Goal: Task Accomplishment & Management: Use online tool/utility

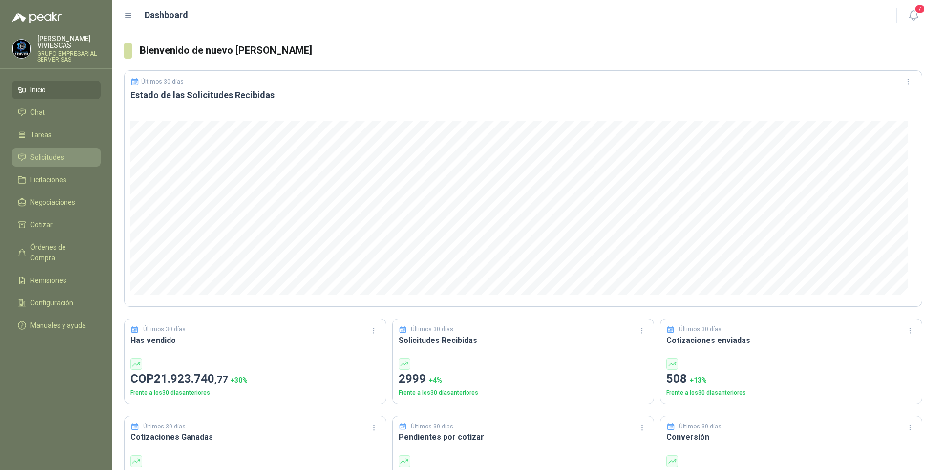
click at [56, 159] on span "Solicitudes" at bounding box center [47, 157] width 34 height 11
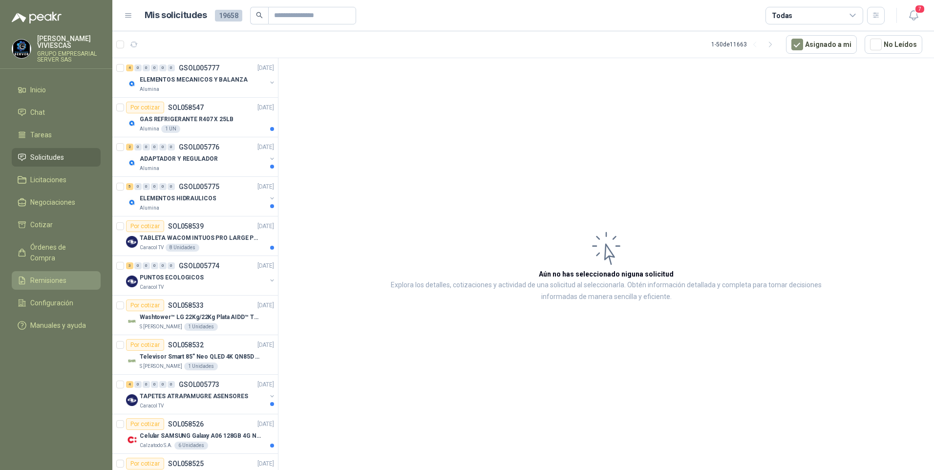
click at [53, 260] on ul "Inicio Chat Tareas Solicitudes Licitaciones Negociaciones Cotizar Órdenes de Co…" at bounding box center [56, 210] width 112 height 258
click at [62, 275] on span "Remisiones" at bounding box center [48, 280] width 36 height 11
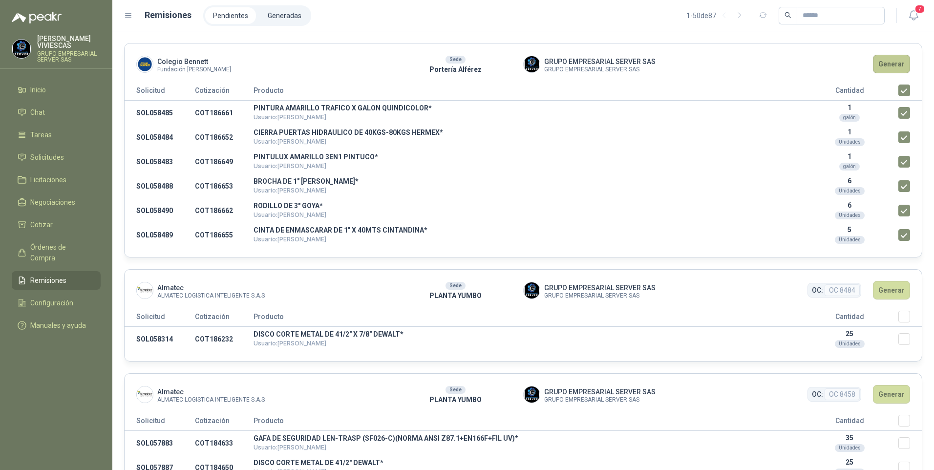
click at [885, 66] on button "Generar" at bounding box center [891, 64] width 37 height 19
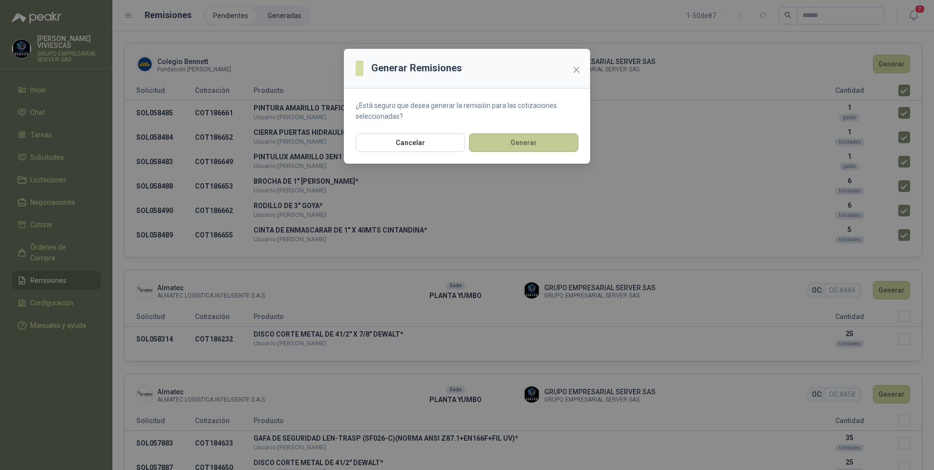
click at [502, 138] on button "Generar" at bounding box center [523, 142] width 109 height 19
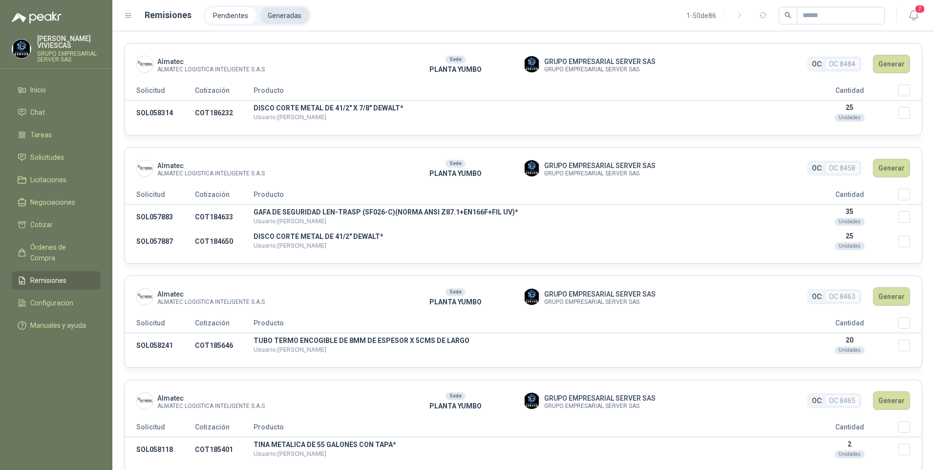
click at [278, 14] on li "Generadas" at bounding box center [284, 15] width 49 height 17
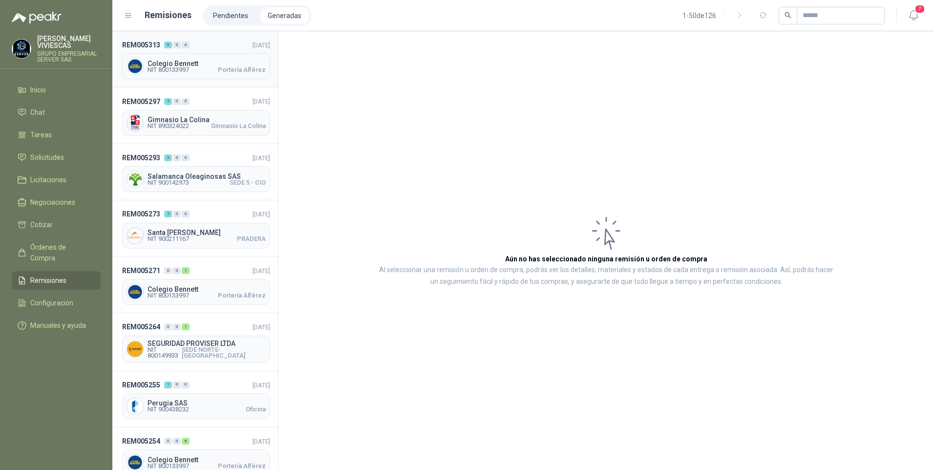
click at [193, 73] on div "Colegio [PERSON_NAME] NIT 800133997 Portería [PERSON_NAME]" at bounding box center [196, 66] width 148 height 26
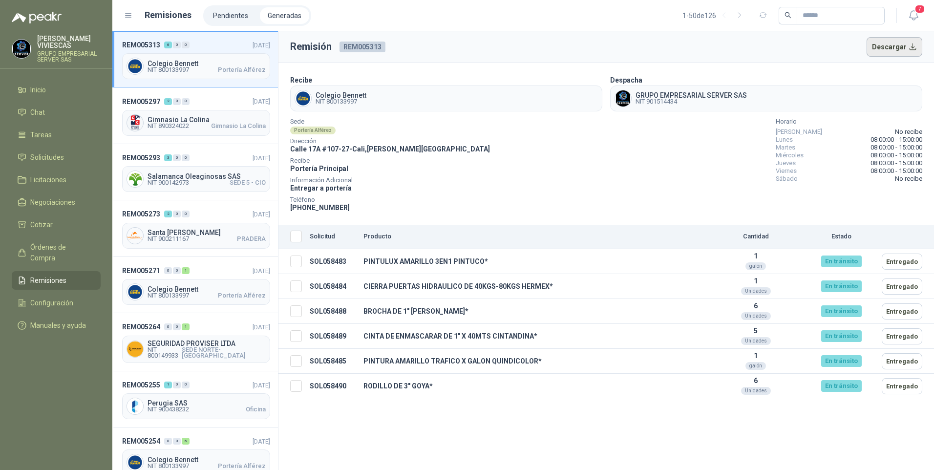
click at [906, 50] on button "Descargar" at bounding box center [894, 47] width 56 height 20
click at [60, 247] on span "Órdenes de Compra" at bounding box center [60, 252] width 61 height 21
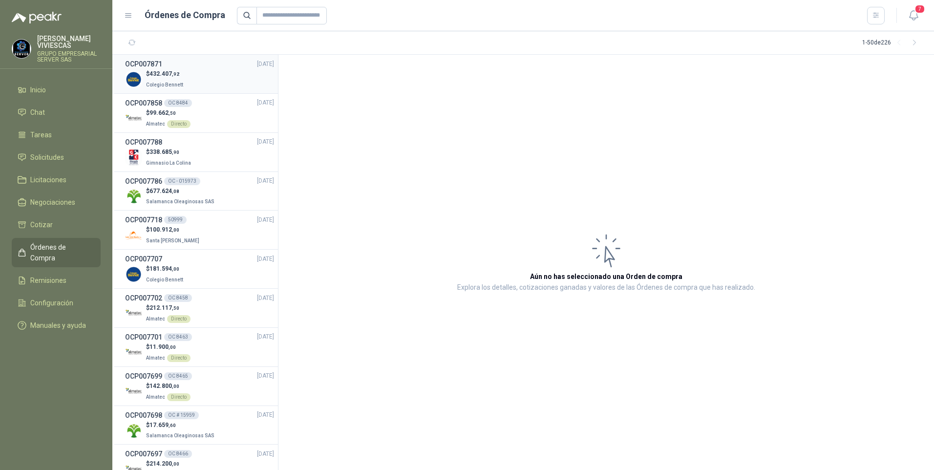
click at [166, 77] on p "$ 432.407 ,92" at bounding box center [165, 73] width 39 height 9
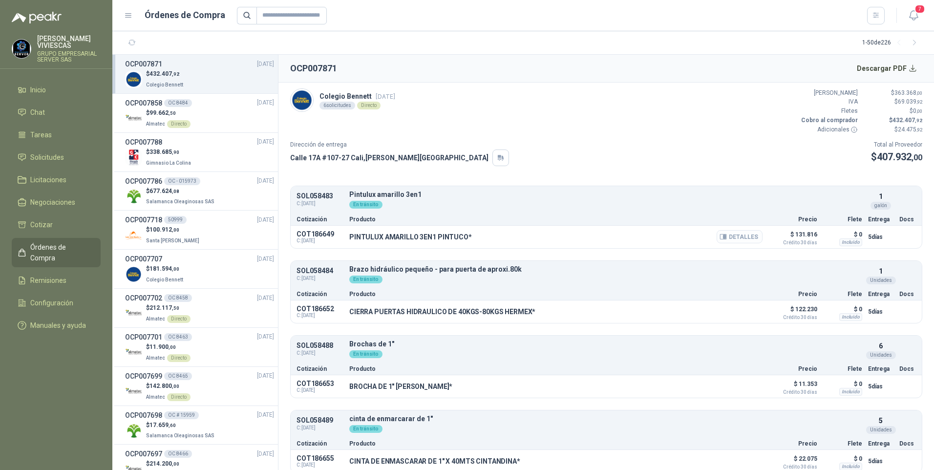
click at [721, 235] on button "Detalles" at bounding box center [739, 236] width 46 height 13
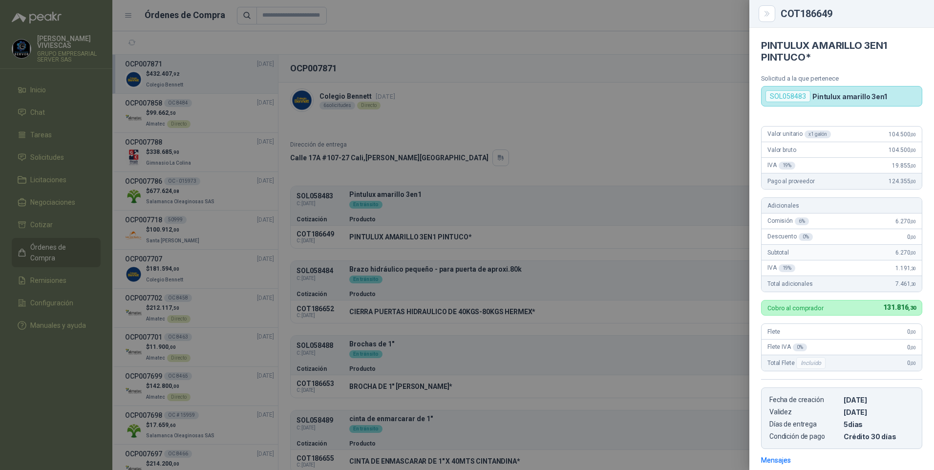
drag, startPoint x: 462, startPoint y: 99, endPoint x: 488, endPoint y: 93, distance: 27.1
click at [461, 99] on div at bounding box center [467, 235] width 934 height 470
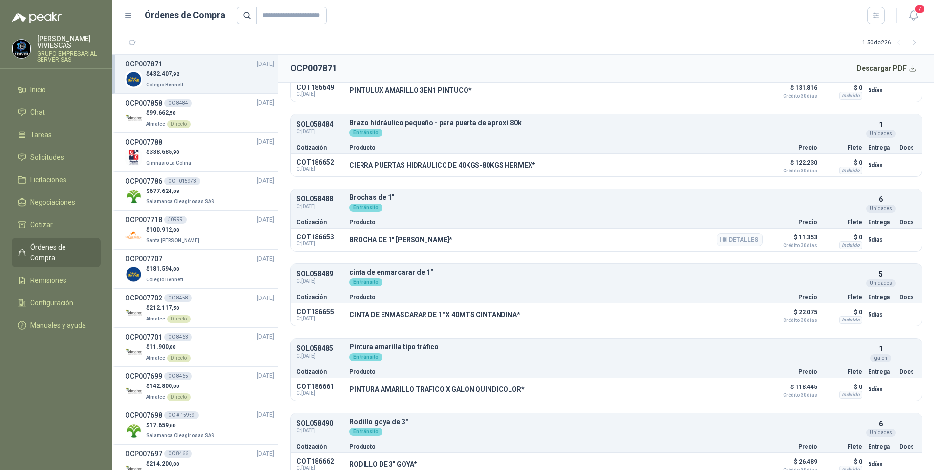
scroll to position [158, 0]
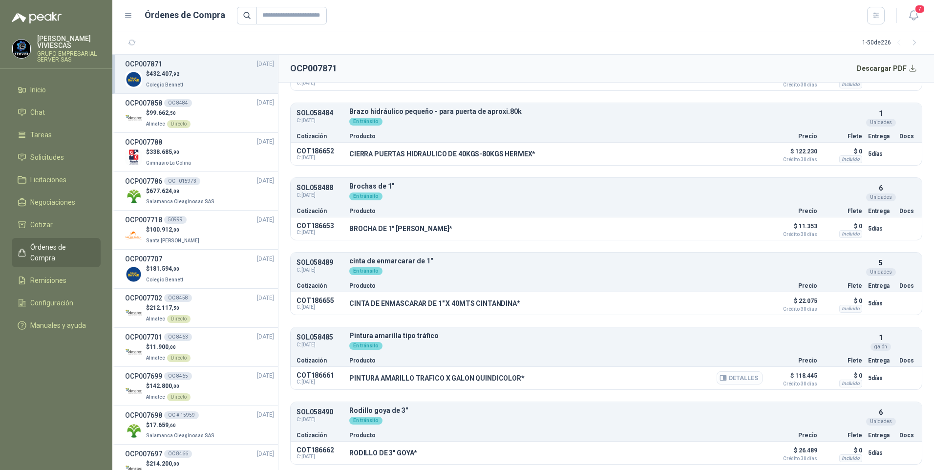
click at [734, 375] on button "Detalles" at bounding box center [739, 377] width 46 height 13
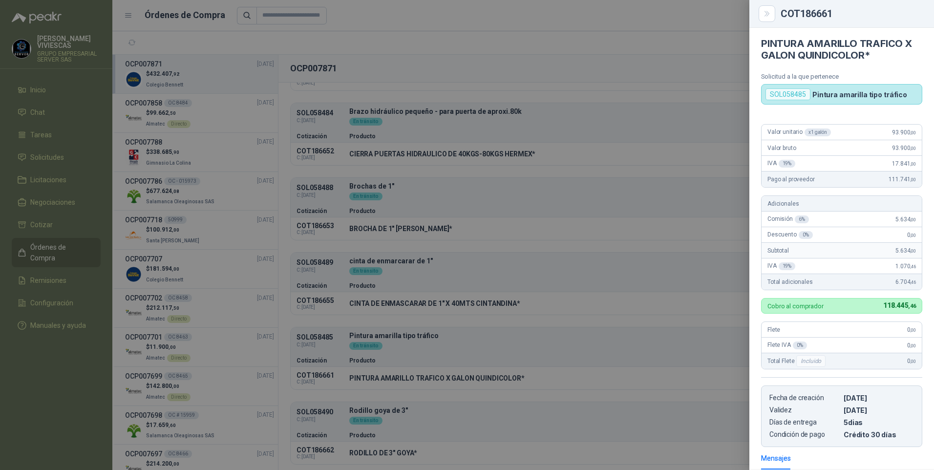
scroll to position [0, 0]
click at [595, 84] on div at bounding box center [467, 235] width 934 height 470
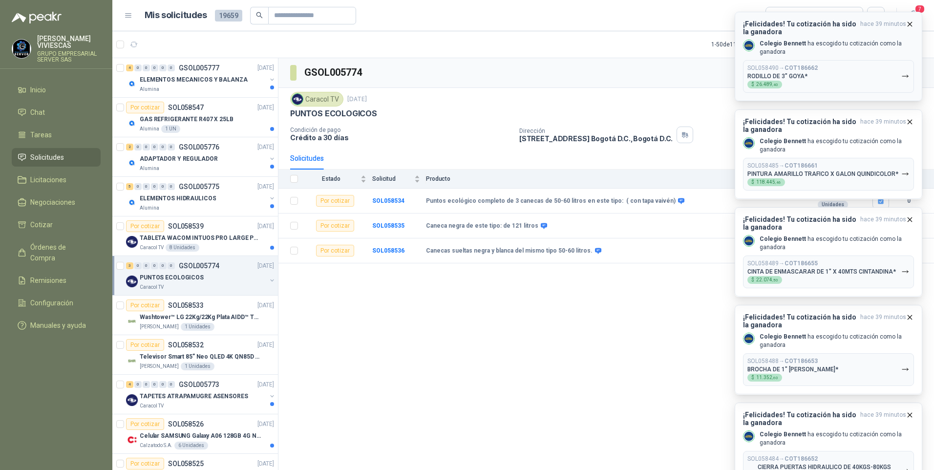
click at [905, 70] on button "SOL058490 → COT186662 RODILLO DE 3" GOYA* $ 26.489 ,40" at bounding box center [828, 76] width 171 height 33
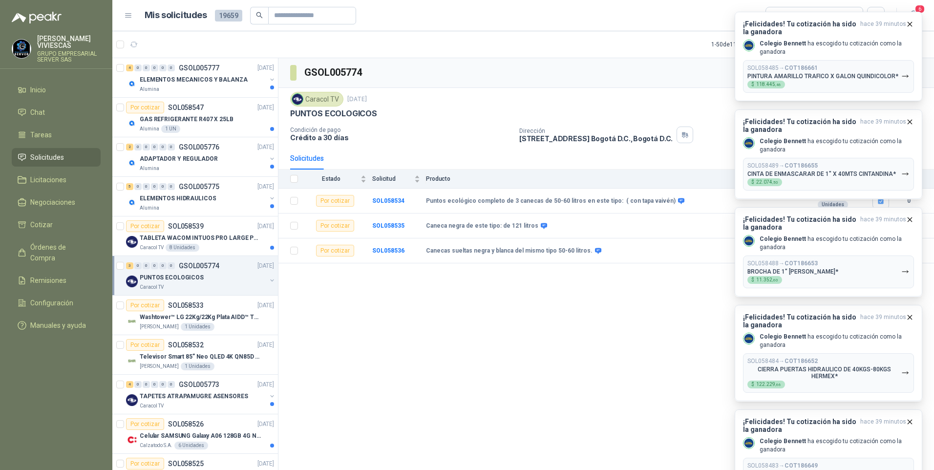
click at [905, 70] on button "SOL058490 → COT186662 RODILLO DE 3" GOYA* $ 26.489 ,40" at bounding box center [828, 76] width 171 height 33
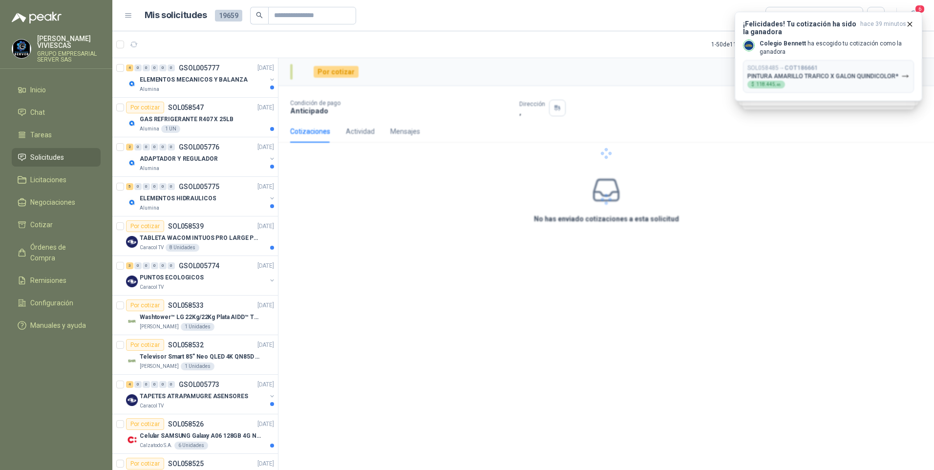
click at [903, 74] on icon "button" at bounding box center [905, 76] width 8 height 8
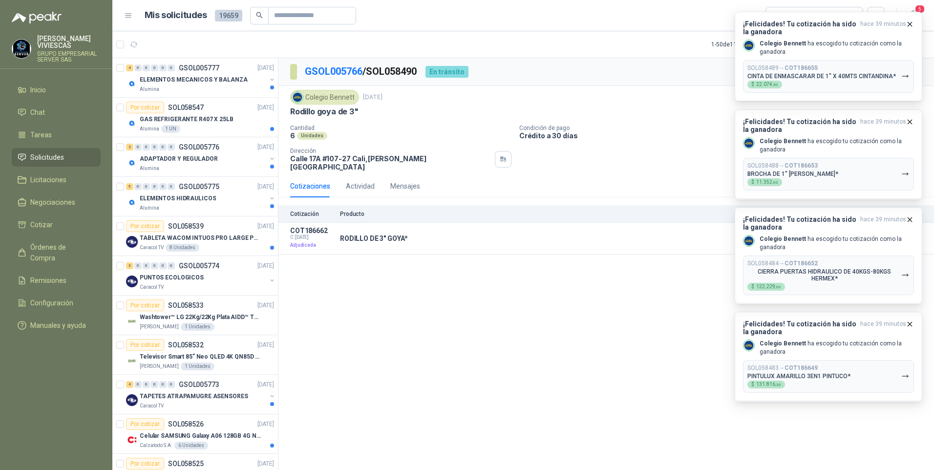
click at [906, 76] on icon "button" at bounding box center [905, 76] width 8 height 8
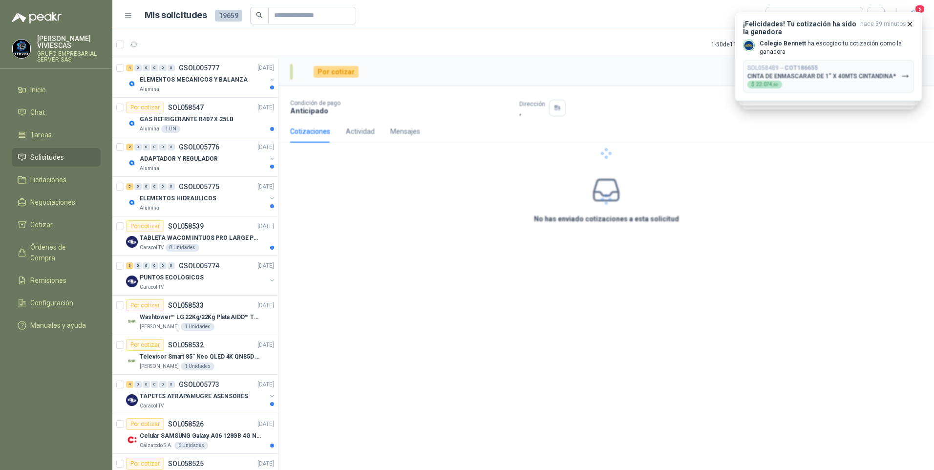
click at [906, 76] on div at bounding box center [605, 153] width 655 height 190
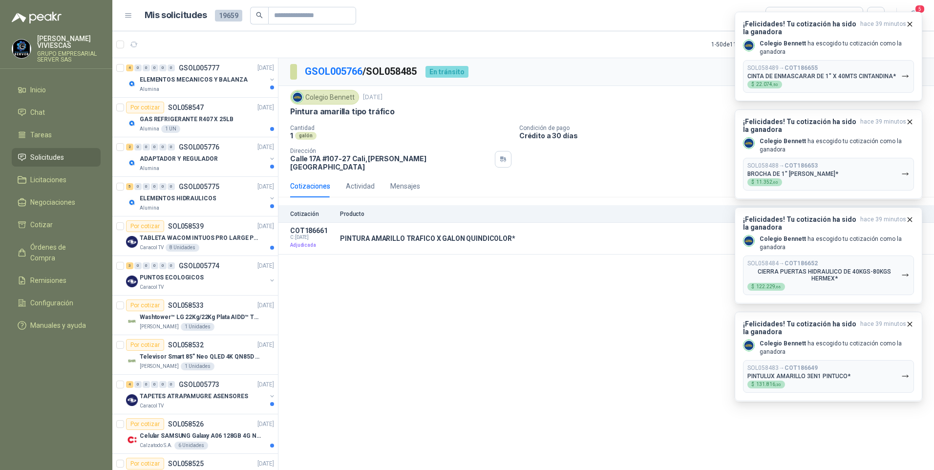
click at [906, 76] on icon "button" at bounding box center [905, 76] width 8 height 8
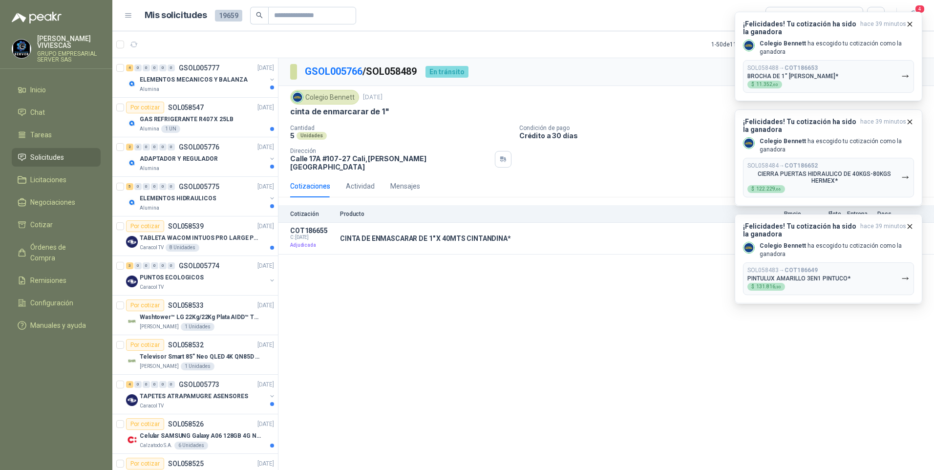
click at [906, 76] on icon "button" at bounding box center [905, 76] width 8 height 8
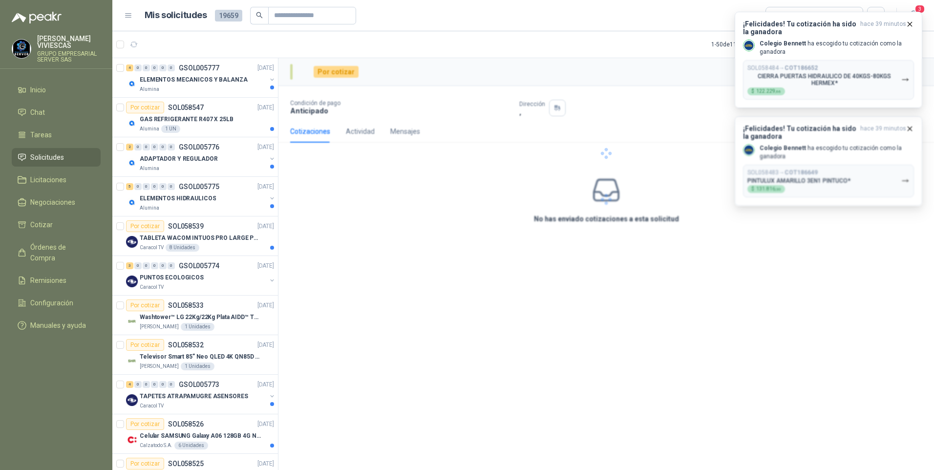
click at [906, 76] on div at bounding box center [605, 153] width 655 height 190
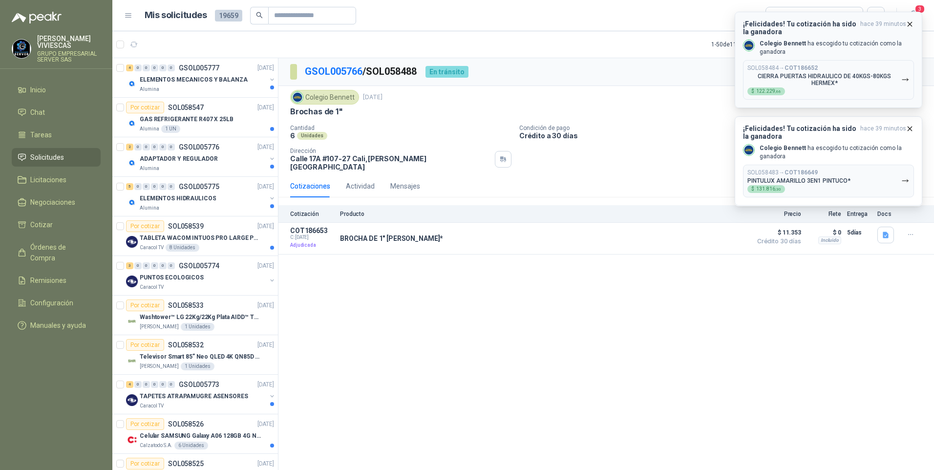
click at [906, 78] on icon "button" at bounding box center [905, 80] width 8 height 8
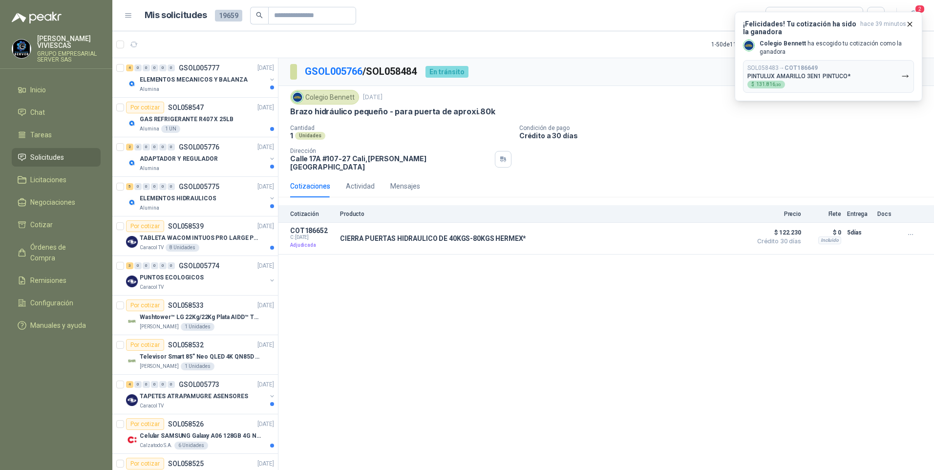
click at [906, 78] on icon "button" at bounding box center [905, 76] width 8 height 8
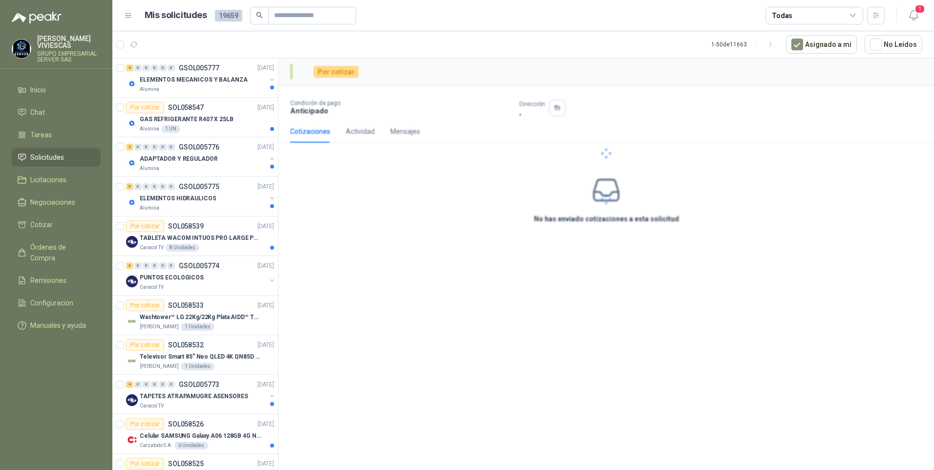
click at [906, 78] on div at bounding box center [605, 153] width 655 height 190
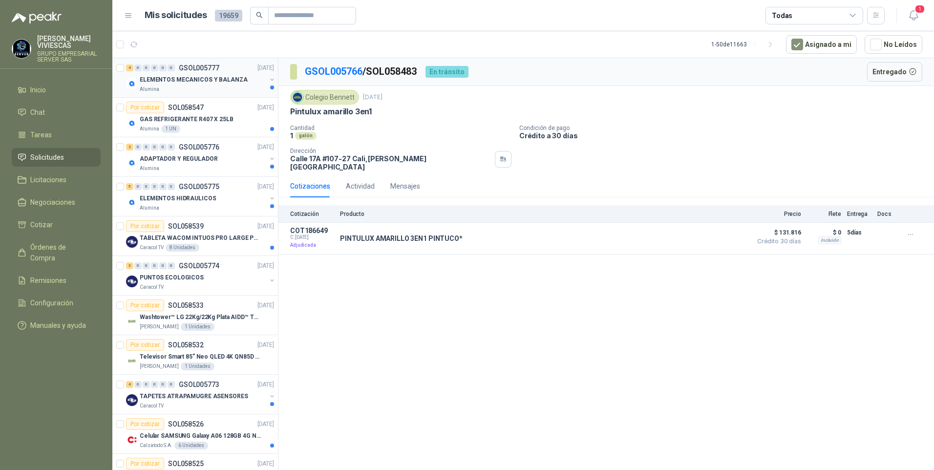
click at [177, 84] on p "ELEMENTOS MECANICOS Y BALANZA" at bounding box center [194, 79] width 108 height 9
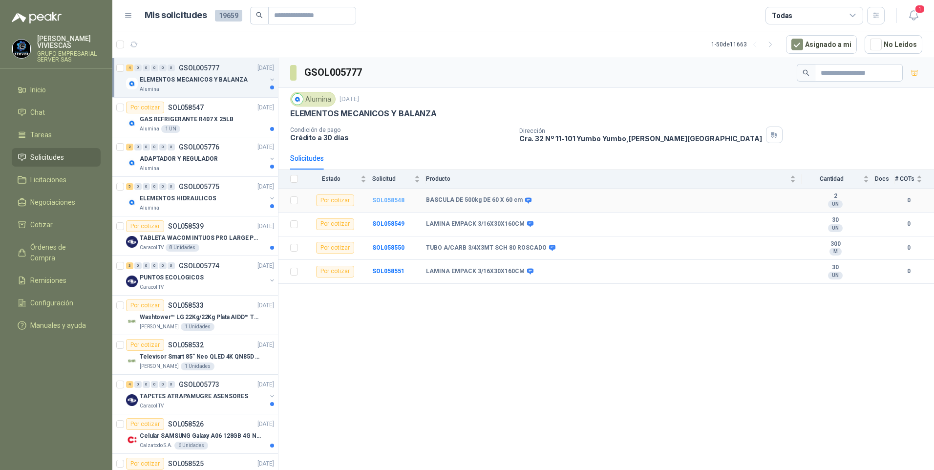
click at [389, 198] on b "SOL058548" at bounding box center [388, 200] width 32 height 7
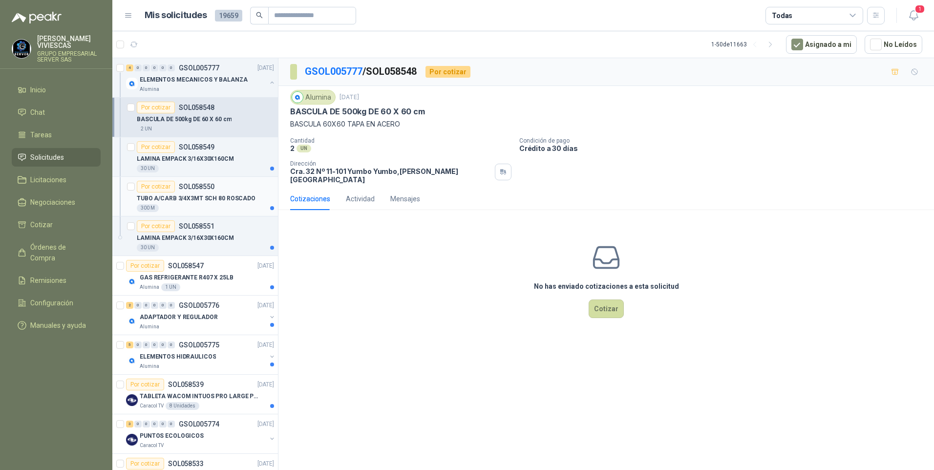
click at [187, 203] on p "TUBO A/CARB 3/4X3MT SCH 80 ROSCADO" at bounding box center [196, 198] width 119 height 9
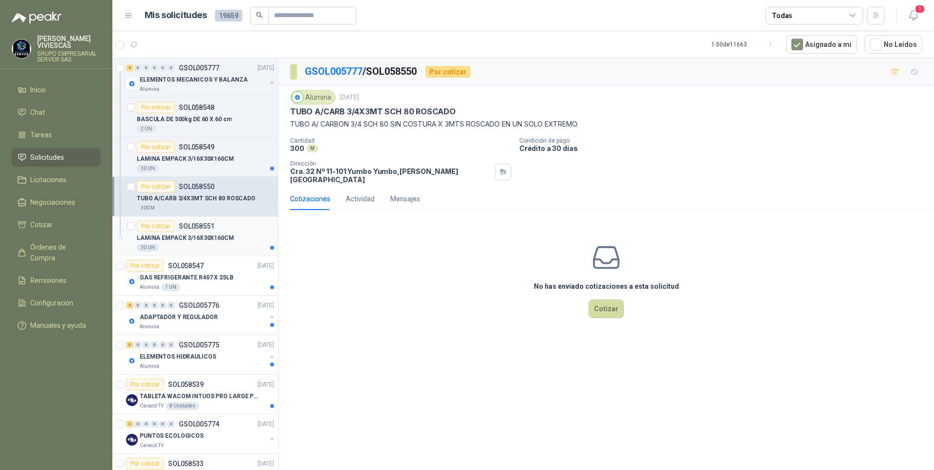
click at [171, 243] on div "LAMINA EMPACK 3/16X30X160CM" at bounding box center [205, 238] width 137 height 12
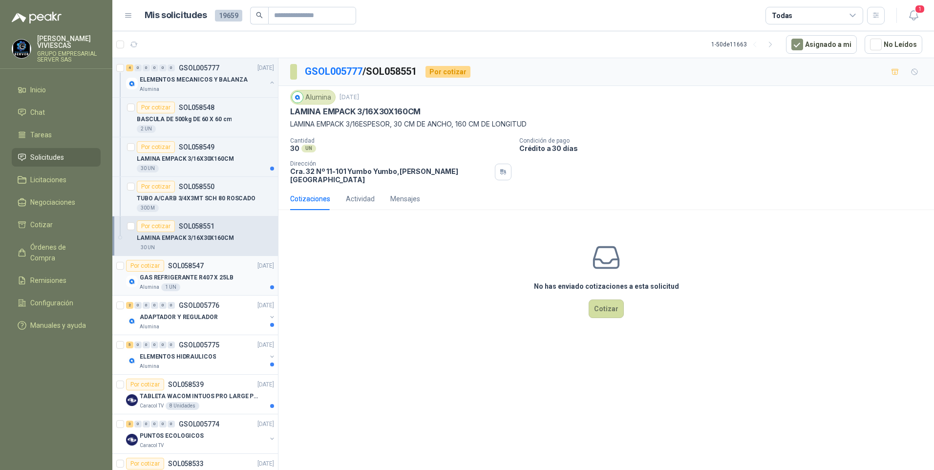
click at [207, 284] on div "Alumina 1 UN" at bounding box center [207, 287] width 134 height 8
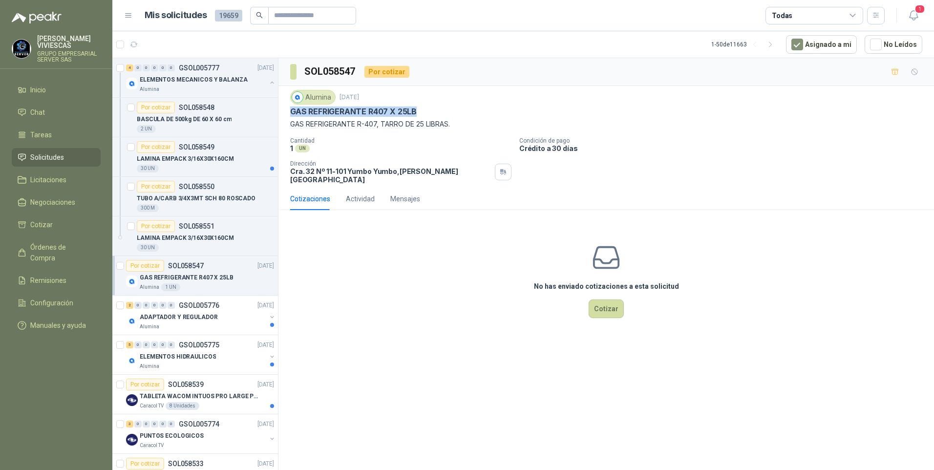
drag, startPoint x: 292, startPoint y: 112, endPoint x: 430, endPoint y: 112, distance: 137.7
click at [430, 112] on div "GAS REFRIGERANTE R407 X 25LB" at bounding box center [606, 111] width 632 height 10
drag, startPoint x: 430, startPoint y: 112, endPoint x: 396, endPoint y: 112, distance: 33.7
copy p "GAS REFRIGERANTE R407 X 25LB"
click at [619, 301] on button "Cotizar" at bounding box center [606, 308] width 35 height 19
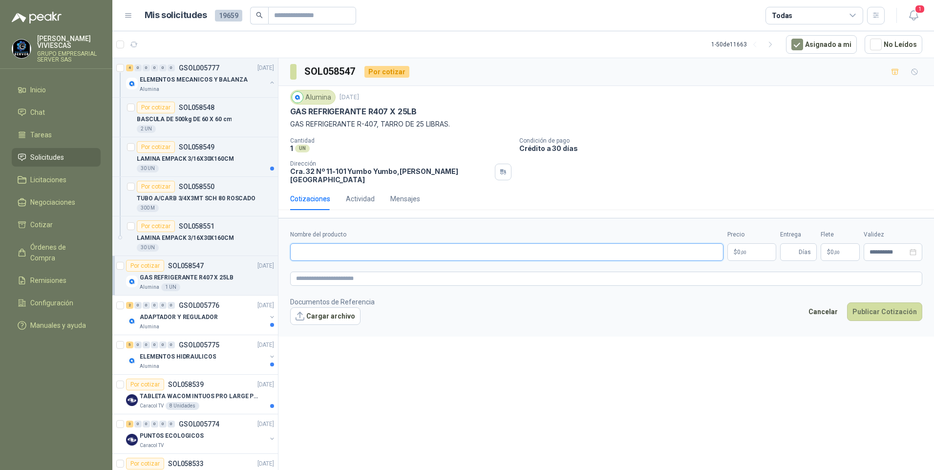
click at [350, 243] on input "Nombre del producto" at bounding box center [506, 252] width 433 height 18
type input "*"
type input "**********"
click at [741, 243] on p "$ 0 ,00" at bounding box center [751, 252] width 49 height 18
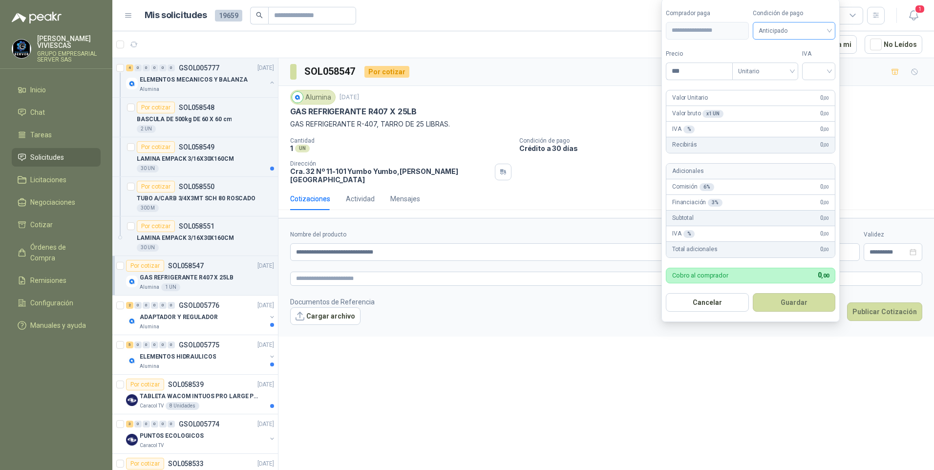
click at [771, 34] on span "Anticipado" at bounding box center [793, 30] width 71 height 15
click at [774, 63] on div "Crédito a 30 días" at bounding box center [795, 66] width 68 height 11
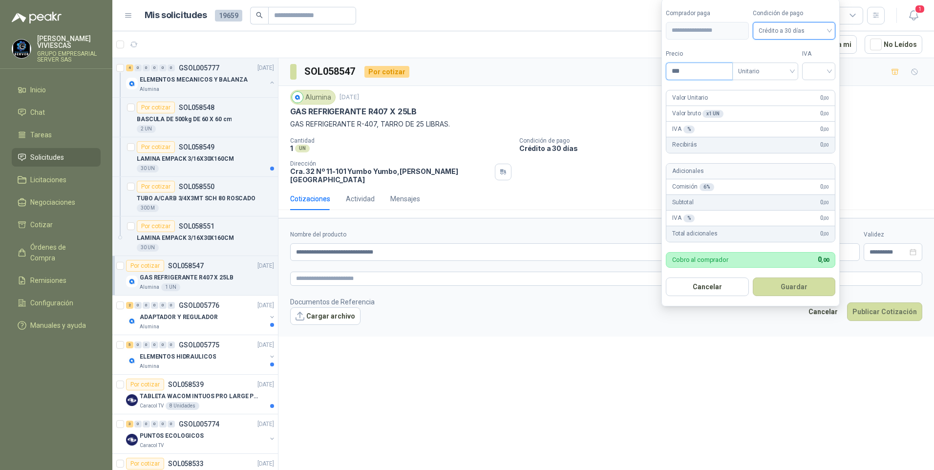
click at [685, 74] on input "***" at bounding box center [699, 71] width 66 height 17
type input "*********"
click at [828, 71] on form "**********" at bounding box center [750, 153] width 178 height 308
drag, startPoint x: 828, startPoint y: 71, endPoint x: 823, endPoint y: 74, distance: 6.0
click at [823, 74] on input "search" at bounding box center [818, 70] width 21 height 15
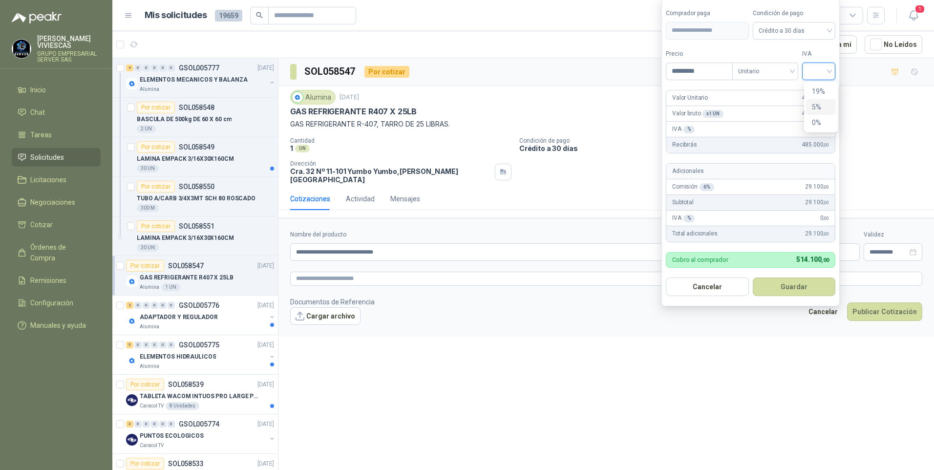
drag, startPoint x: 815, startPoint y: 95, endPoint x: 811, endPoint y: 76, distance: 19.8
click at [811, 83] on div "19 5 0 19% 5% 0%" at bounding box center [821, 107] width 34 height 51
click at [817, 91] on div "19%" at bounding box center [821, 91] width 18 height 11
drag, startPoint x: 779, startPoint y: 301, endPoint x: 784, endPoint y: 291, distance: 10.9
click at [780, 300] on form "**********" at bounding box center [751, 153] width 181 height 308
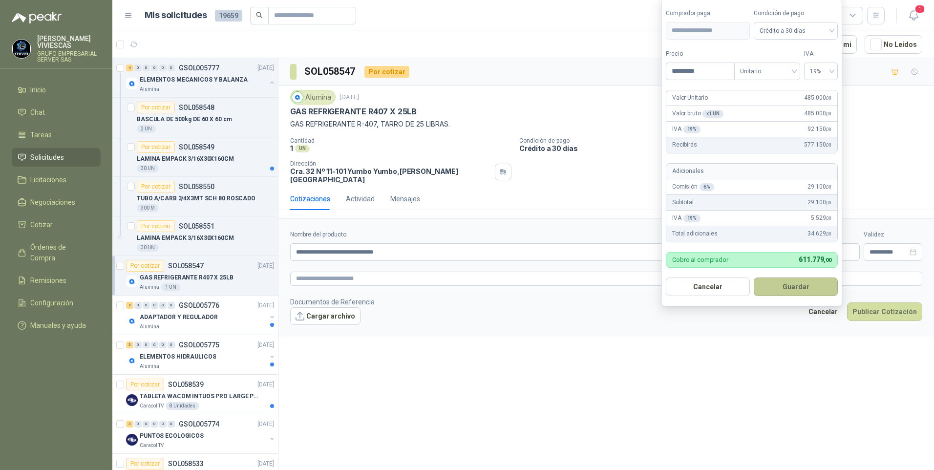
click at [789, 287] on button "Guardar" at bounding box center [796, 286] width 84 height 19
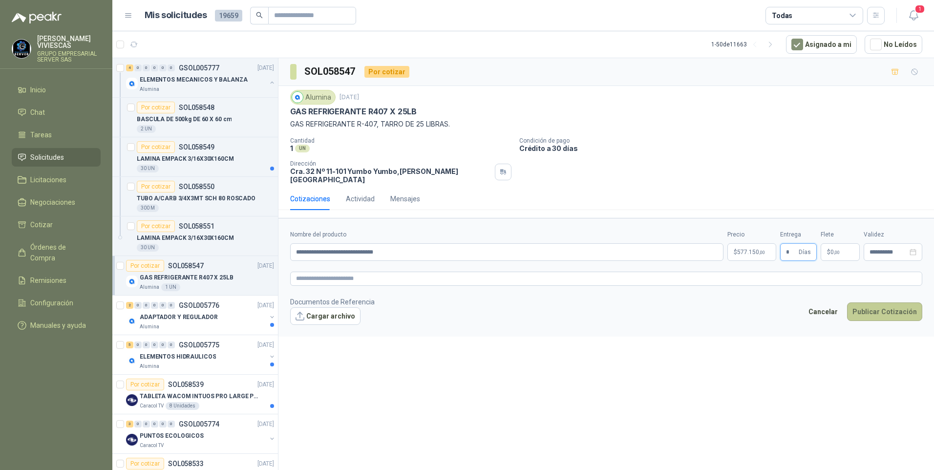
type input "*"
click at [875, 302] on button "Publicar Cotización" at bounding box center [884, 311] width 75 height 19
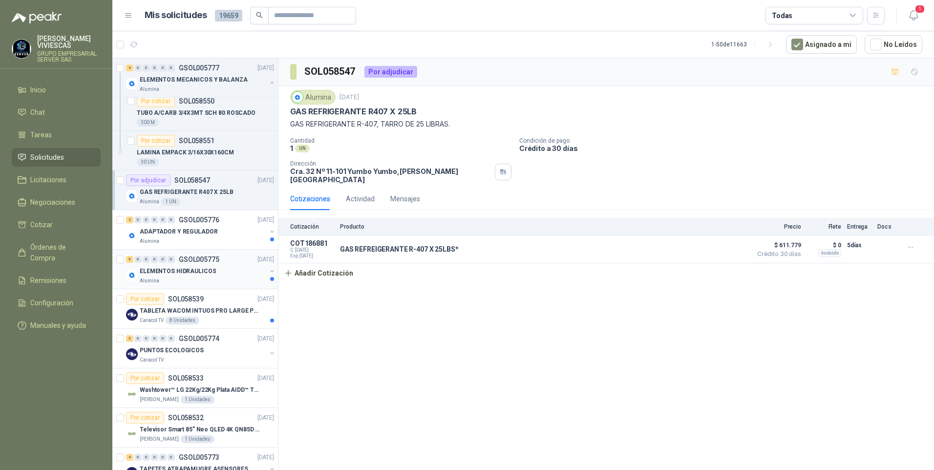
scroll to position [98, 0]
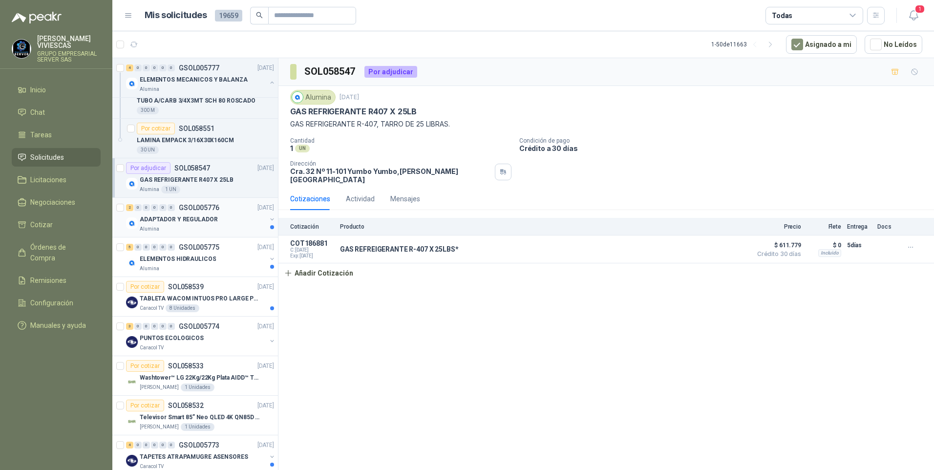
click at [178, 222] on p "ADAPTADOR Y REGULADOR" at bounding box center [179, 219] width 78 height 9
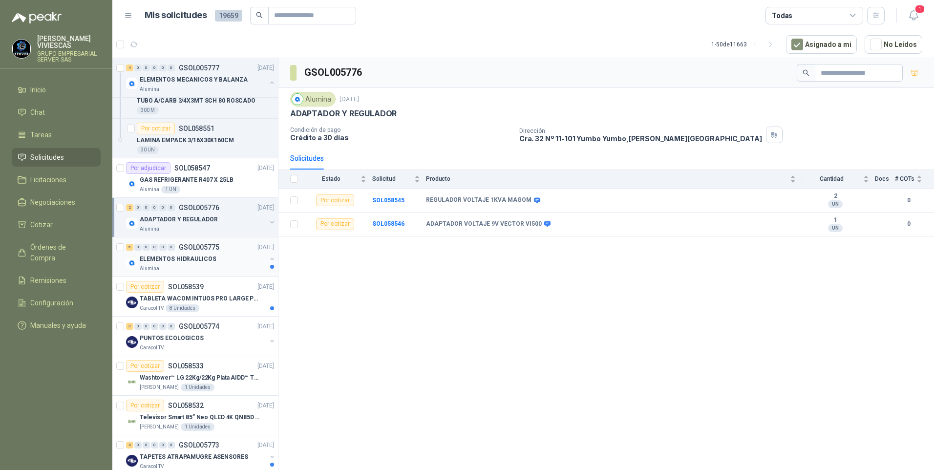
click at [196, 263] on p "ELEMENTOS HIDRAULICOS" at bounding box center [178, 258] width 76 height 9
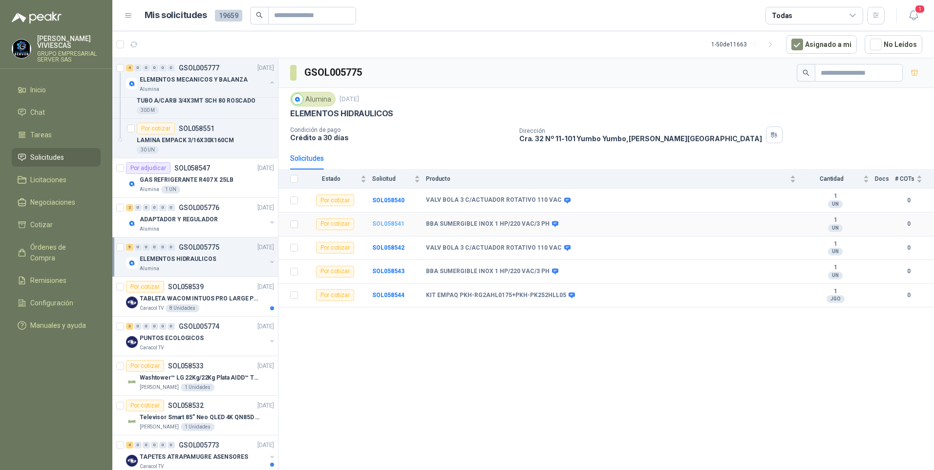
click at [395, 222] on b "SOL058541" at bounding box center [388, 223] width 32 height 7
